Goal: Task Accomplishment & Management: Manage account settings

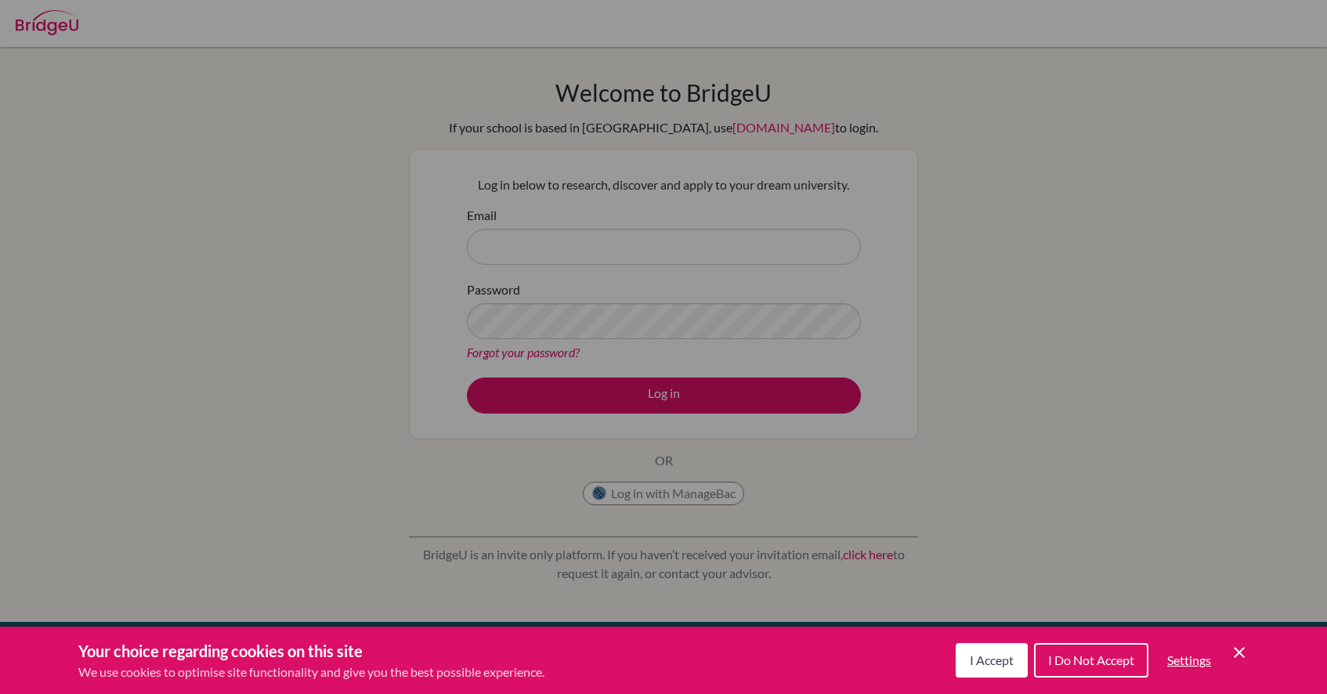
click at [966, 652] on button "I Accept" at bounding box center [992, 660] width 72 height 34
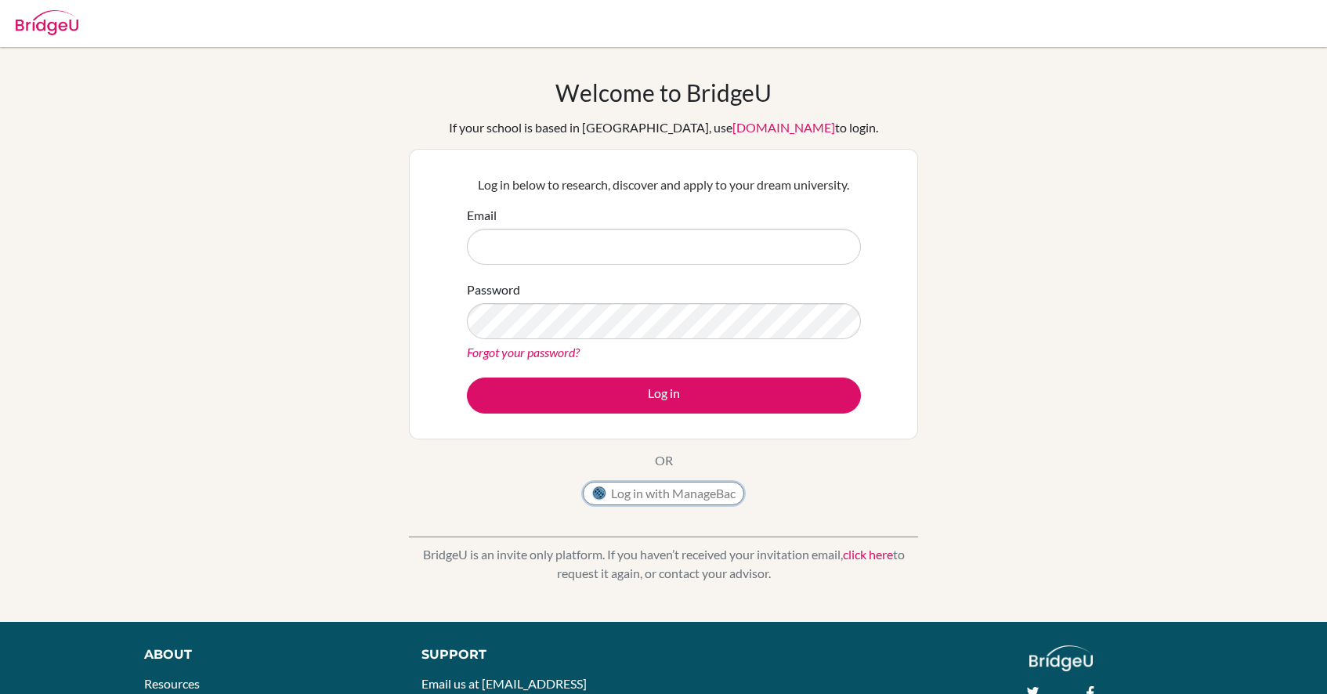
click at [627, 502] on button "Log in with ManageBac" at bounding box center [663, 494] width 161 height 24
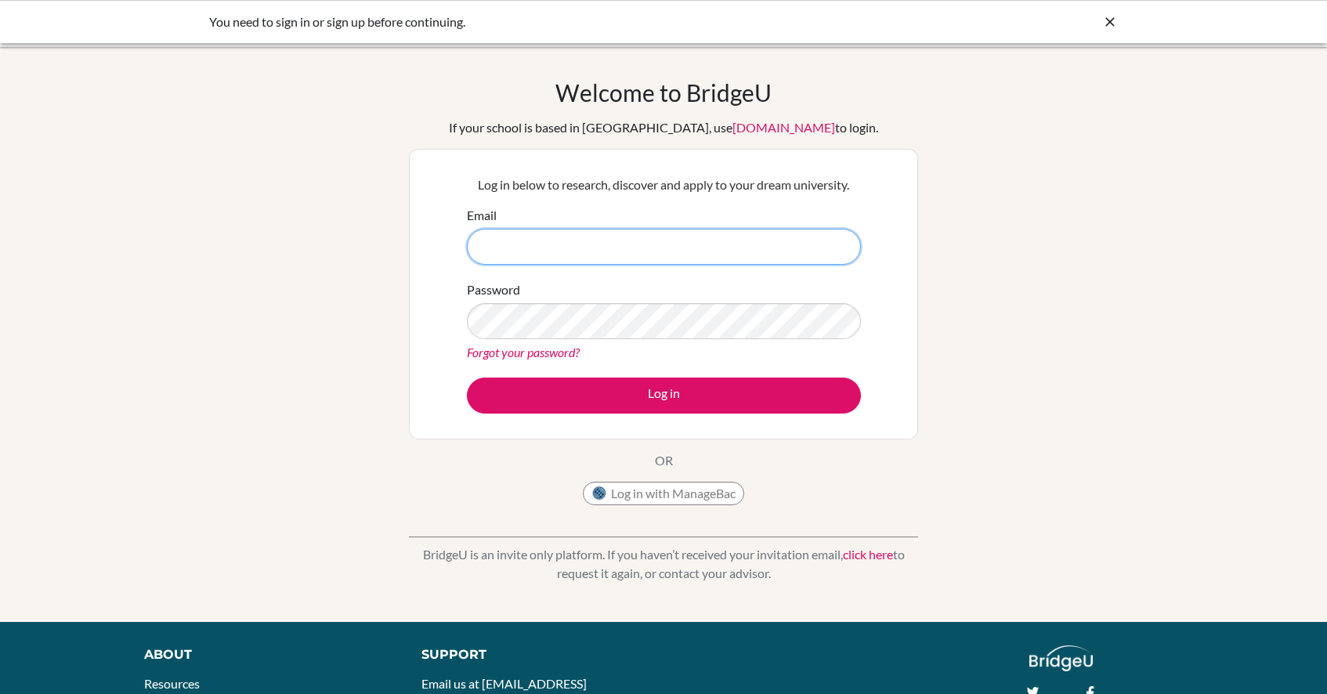
type input "diab240368@diabstudents.com"
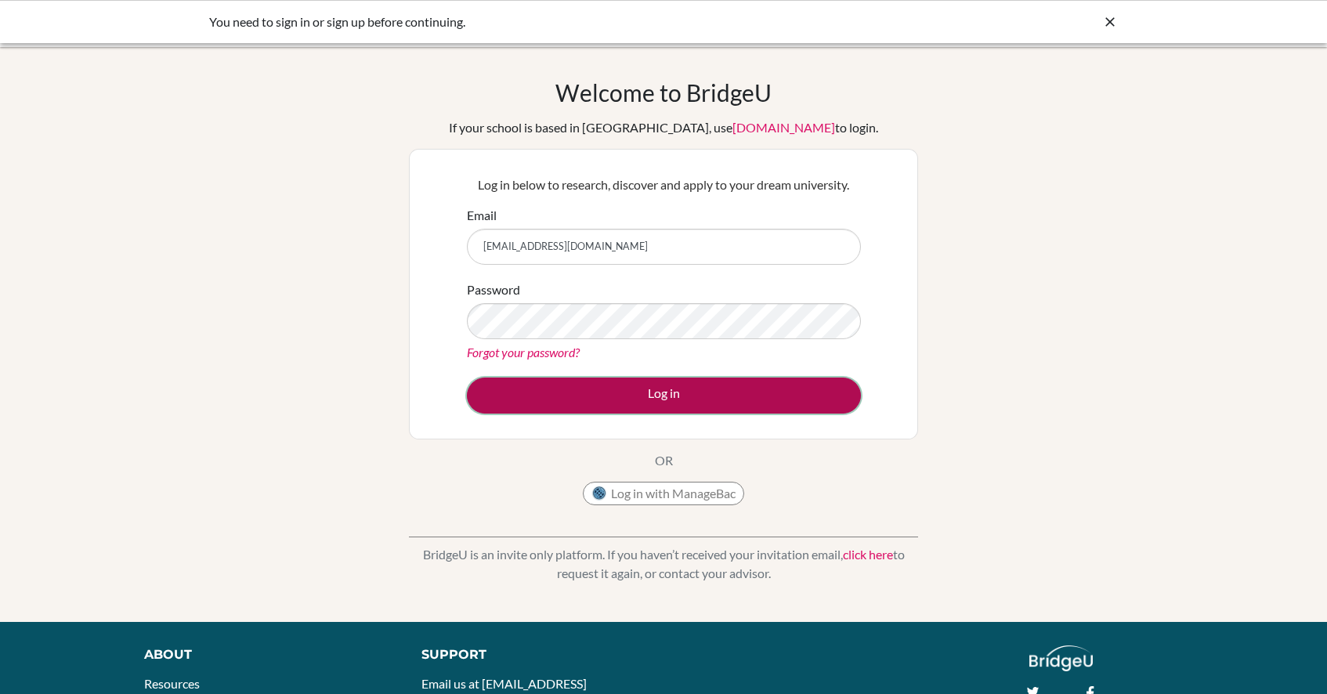
click at [707, 387] on button "Log in" at bounding box center [664, 396] width 394 height 36
